Goal: Communication & Community: Answer question/provide support

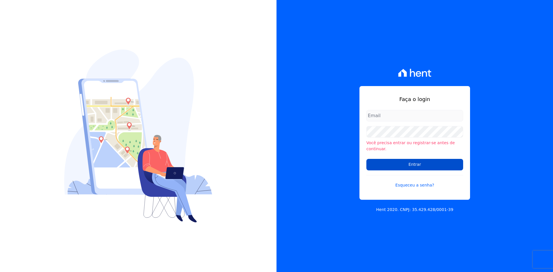
type input "[EMAIL_ADDRESS][DOMAIN_NAME]"
click at [428, 164] on input "Entrar" at bounding box center [414, 165] width 97 height 12
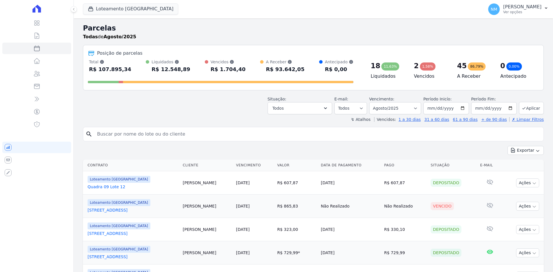
select select
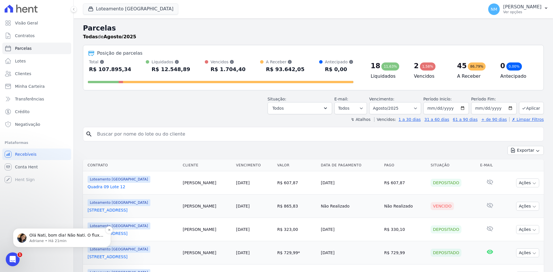
click at [61, 238] on p "Olá Nati, bom dia! Não Nati. O fluxo renegociado foi somente das parcelas norma…" at bounding box center [66, 236] width 74 height 6
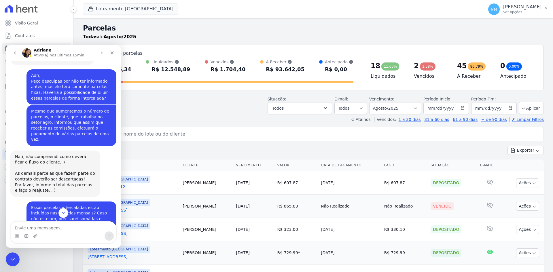
scroll to position [648, 0]
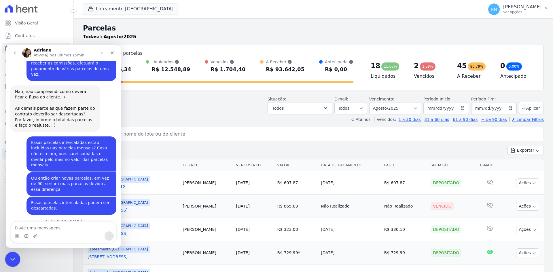
click at [11, 256] on icon "Encerramento do Messenger da Intercom" at bounding box center [11, 258] width 7 height 7
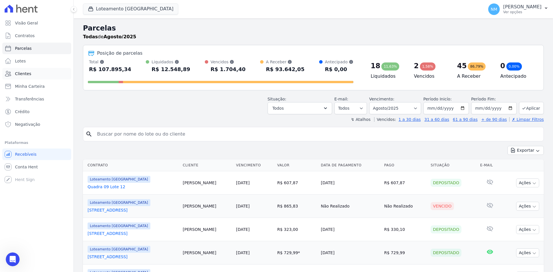
click at [50, 77] on link "Clientes" at bounding box center [36, 74] width 69 height 12
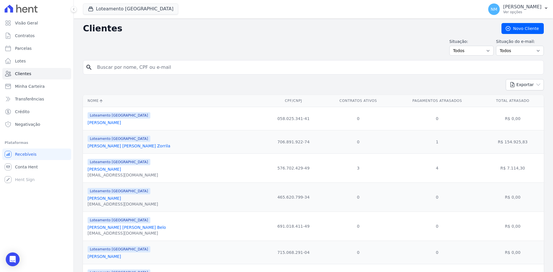
click at [174, 69] on input "search" at bounding box center [317, 68] width 447 height 12
type input "Flavio"
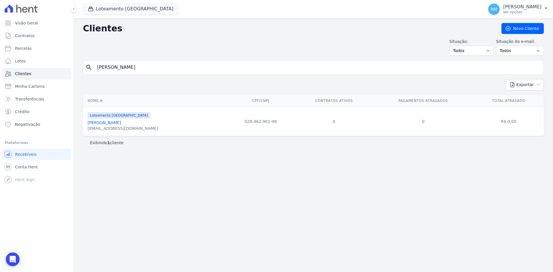
click at [108, 122] on link "Flavio De Mello" at bounding box center [104, 122] width 33 height 5
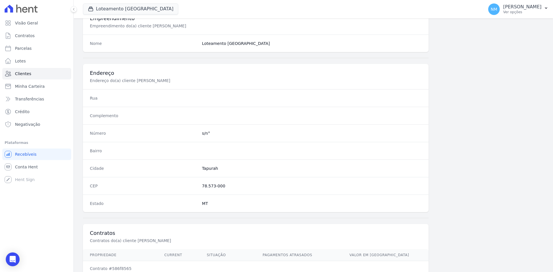
scroll to position [267, 0]
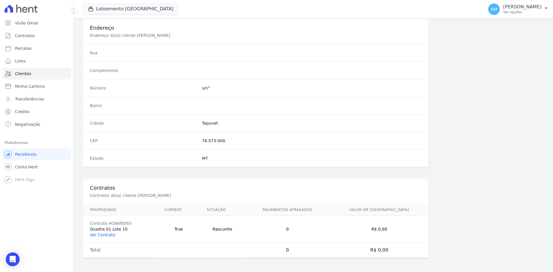
click at [105, 236] on link "Ver Contrato" at bounding box center [102, 235] width 25 height 5
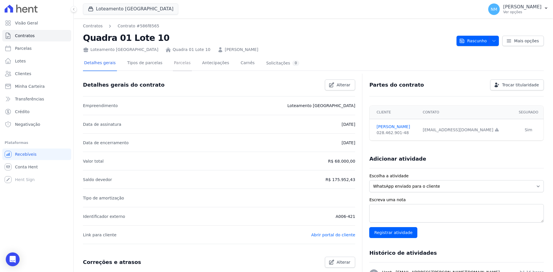
click at [175, 65] on link "Parcelas" at bounding box center [182, 63] width 19 height 15
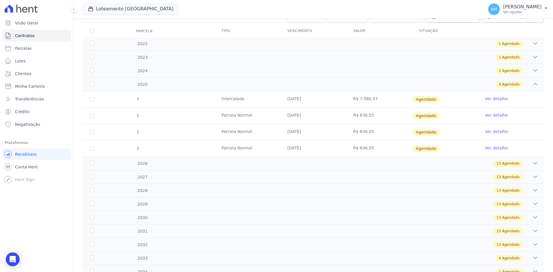
scroll to position [58, 0]
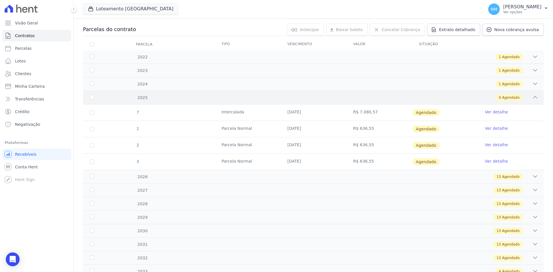
click at [517, 96] on div "4 Agendado" at bounding box center [509, 97] width 28 height 6
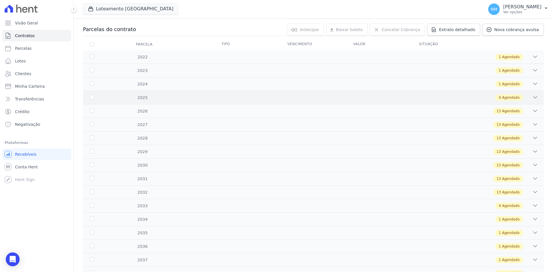
click at [517, 96] on div "4 Agendado" at bounding box center [509, 97] width 28 height 6
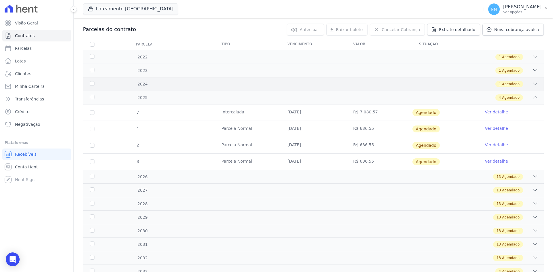
click at [532, 84] on icon at bounding box center [535, 84] width 6 height 6
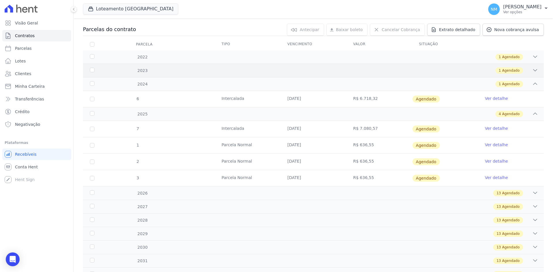
click at [532, 70] on icon at bounding box center [535, 70] width 6 height 6
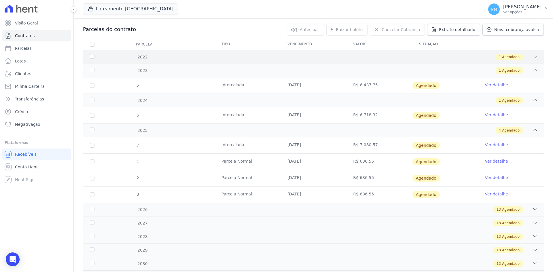
click at [533, 57] on icon at bounding box center [535, 57] width 4 height 2
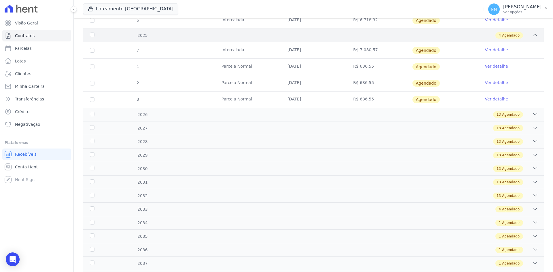
scroll to position [198, 0]
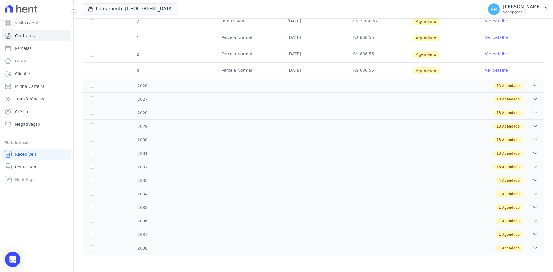
click at [20, 260] on body "Visão Geral Contratos Parcelas Lotes Clientes Minha Carteira Transferências Cré…" at bounding box center [276, 136] width 553 height 272
click at [9, 259] on div "Open Intercom Messenger" at bounding box center [12, 259] width 15 height 15
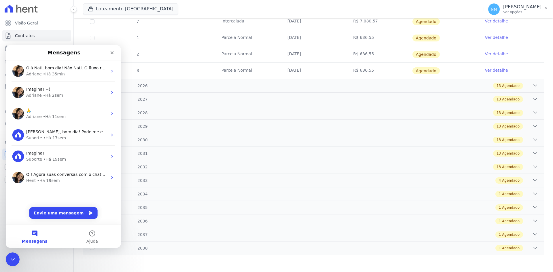
scroll to position [0, 0]
click at [11, 259] on icon "Encerramento do Messenger da Intercom" at bounding box center [11, 258] width 7 height 7
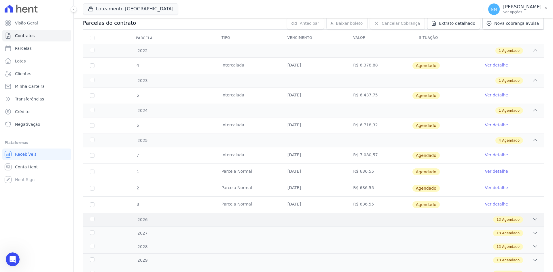
scroll to position [54, 0]
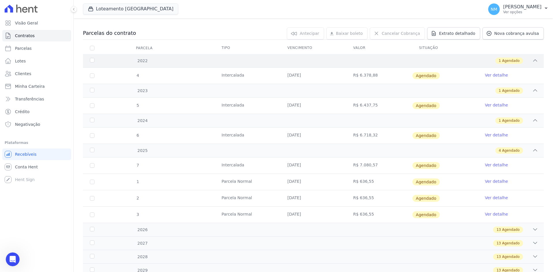
click at [532, 59] on icon at bounding box center [535, 61] width 6 height 6
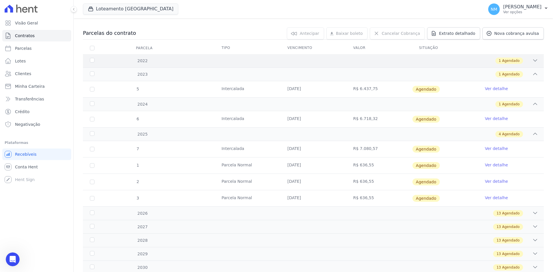
click at [533, 58] on icon at bounding box center [535, 61] width 6 height 6
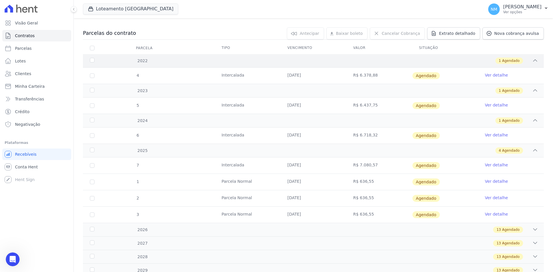
click at [527, 61] on div "1 Agendado" at bounding box center [336, 61] width 404 height 6
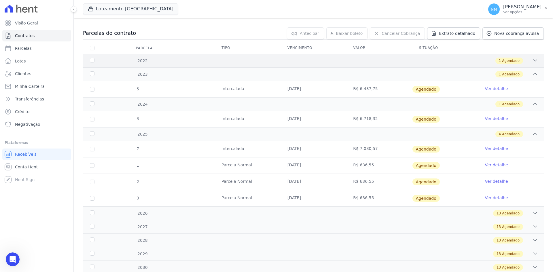
click at [527, 61] on div "1 Agendado" at bounding box center [336, 61] width 404 height 6
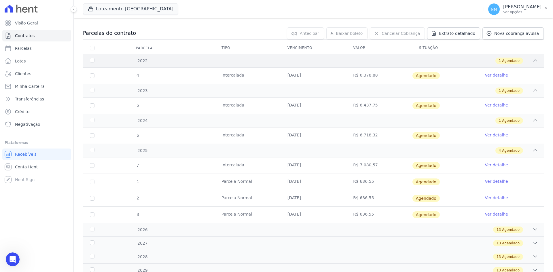
click at [527, 61] on div "1 Agendado" at bounding box center [336, 61] width 404 height 6
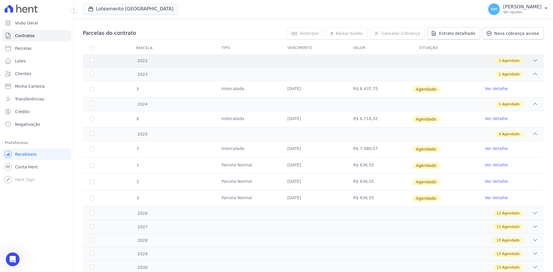
click at [527, 61] on div "1 Agendado" at bounding box center [336, 61] width 404 height 6
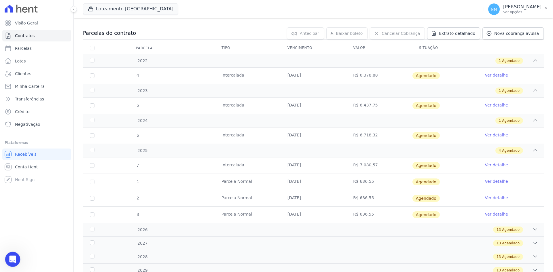
click at [16, 259] on div "Abertura do Messenger da Intercom" at bounding box center [11, 258] width 19 height 19
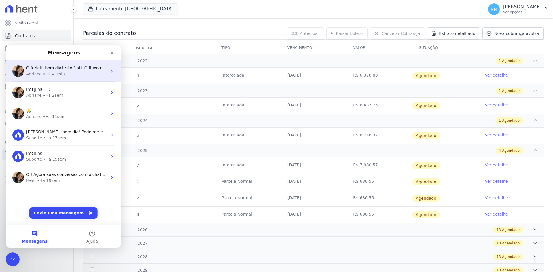
click at [62, 73] on div "Adriane • Há 41min" at bounding box center [66, 74] width 81 height 6
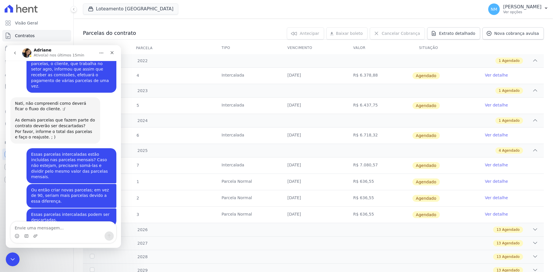
scroll to position [648, 0]
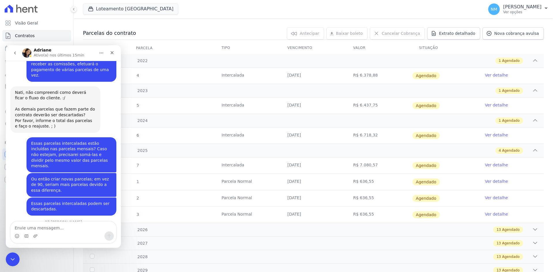
click at [64, 227] on textarea "Envie uma mensagem..." at bounding box center [63, 227] width 105 height 10
type textarea "Bom dia, Adri, tudo bem? Em relação às parcelas intercaladas, é necessário ajus…"
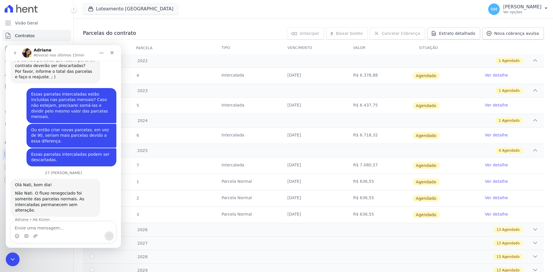
scroll to position [699, 0]
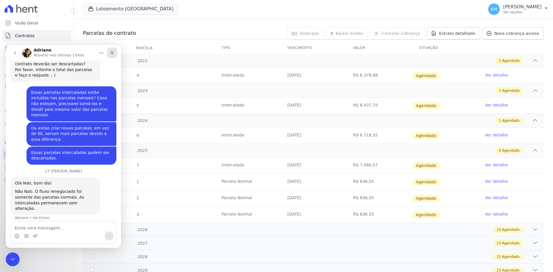
click at [112, 53] on icon "Fechar" at bounding box center [112, 52] width 3 height 3
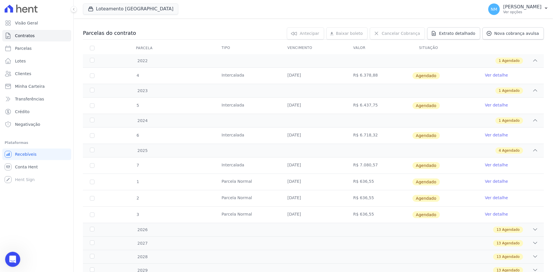
click at [16, 258] on div "Abertura do Messenger da Intercom" at bounding box center [11, 258] width 19 height 19
